Goal: Task Accomplishment & Management: Use online tool/utility

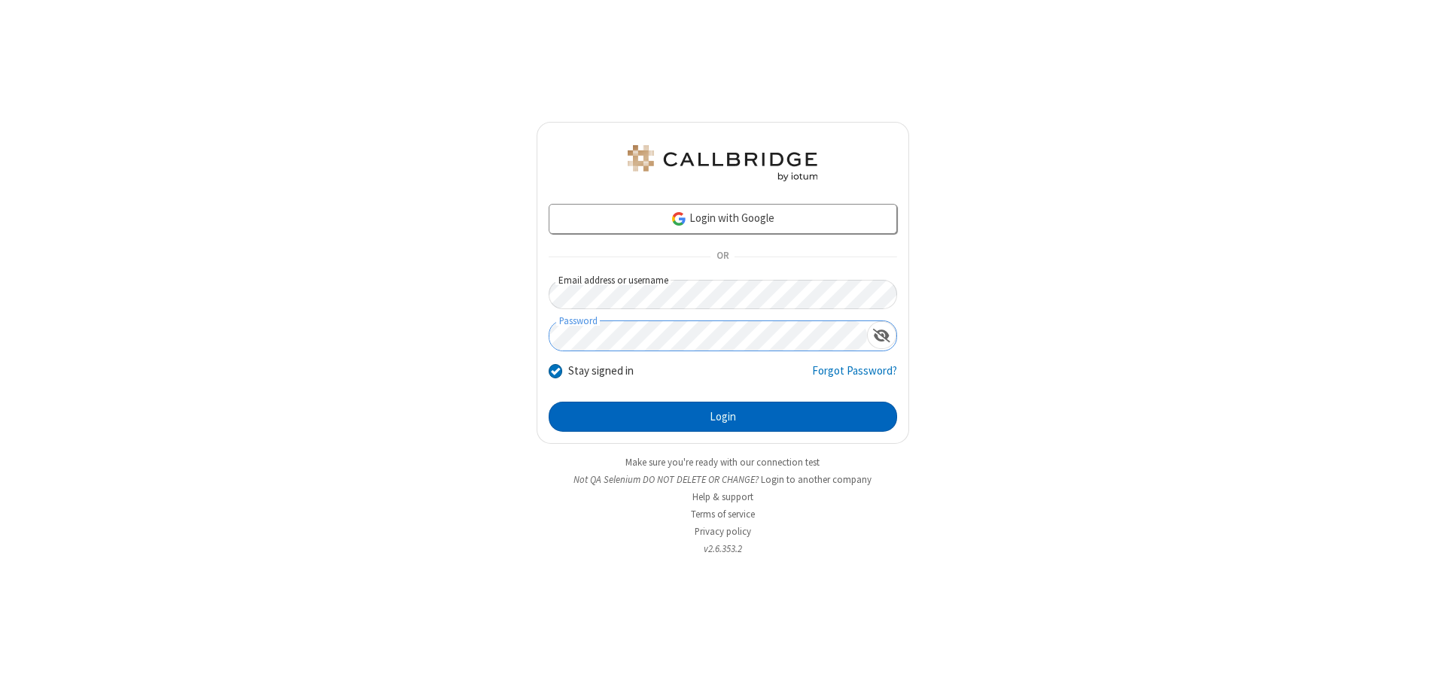
click at [722, 417] on button "Login" at bounding box center [723, 417] width 348 height 30
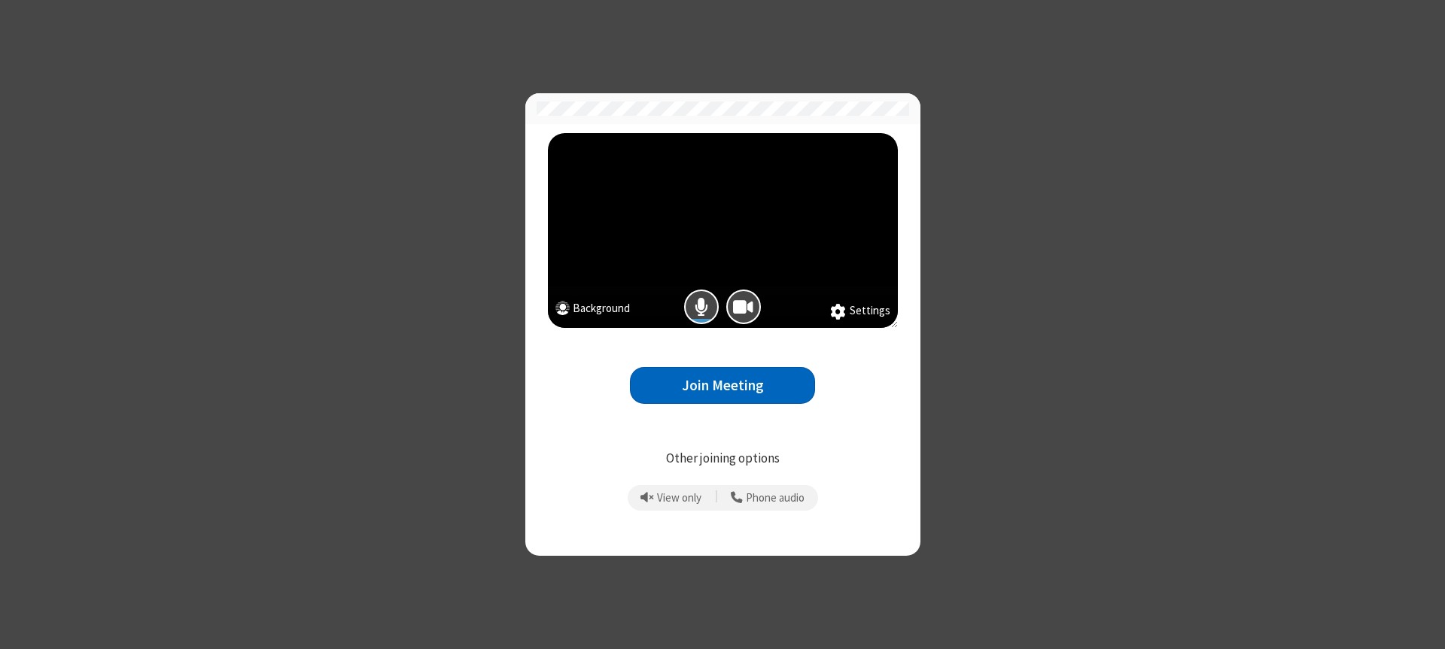
click at [722, 385] on button "Join Meeting" at bounding box center [722, 385] width 185 height 37
